Goal: Transaction & Acquisition: Purchase product/service

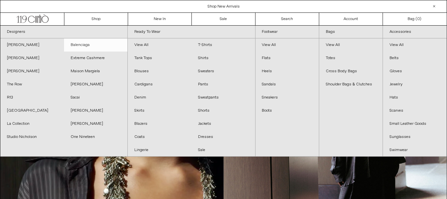
click at [85, 43] on link "Balenciaga" at bounding box center [96, 44] width 64 height 13
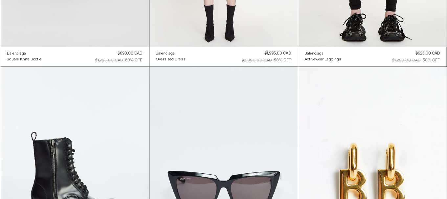
scroll to position [3164, 0]
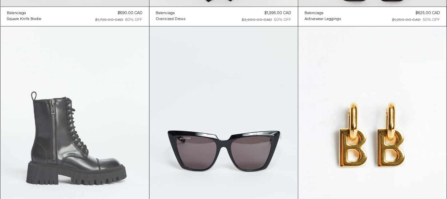
click at [119, 81] on at bounding box center [75, 138] width 148 height 223
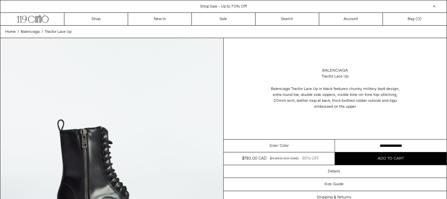
drag, startPoint x: 361, startPoint y: 143, endPoint x: 356, endPoint y: 143, distance: 4.3
click at [357, 143] on select "**********" at bounding box center [391, 146] width 112 height 13
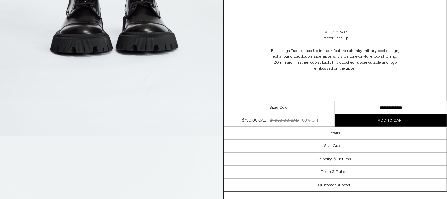
scroll to position [624, 0]
